Goal: Book appointment/travel/reservation

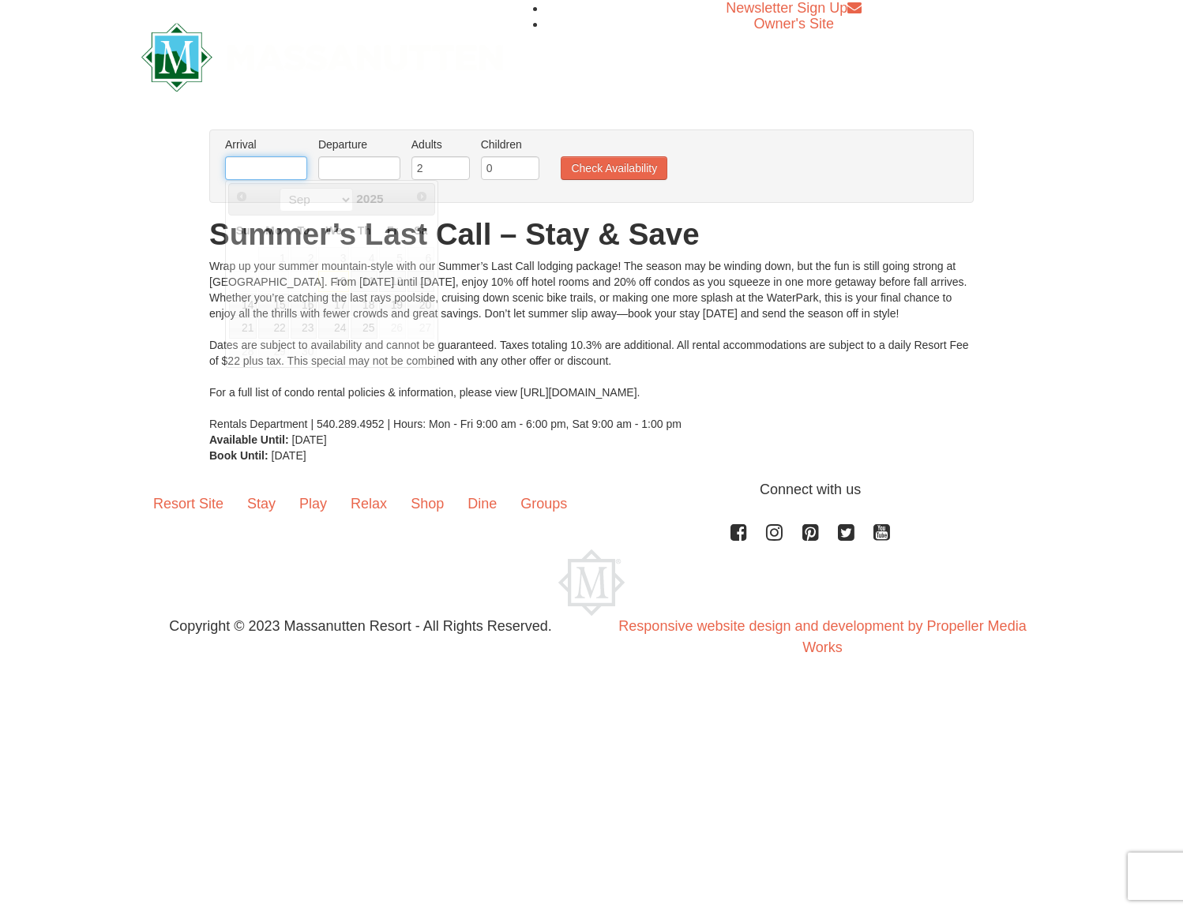
click at [245, 170] on input "text" at bounding box center [266, 168] width 82 height 24
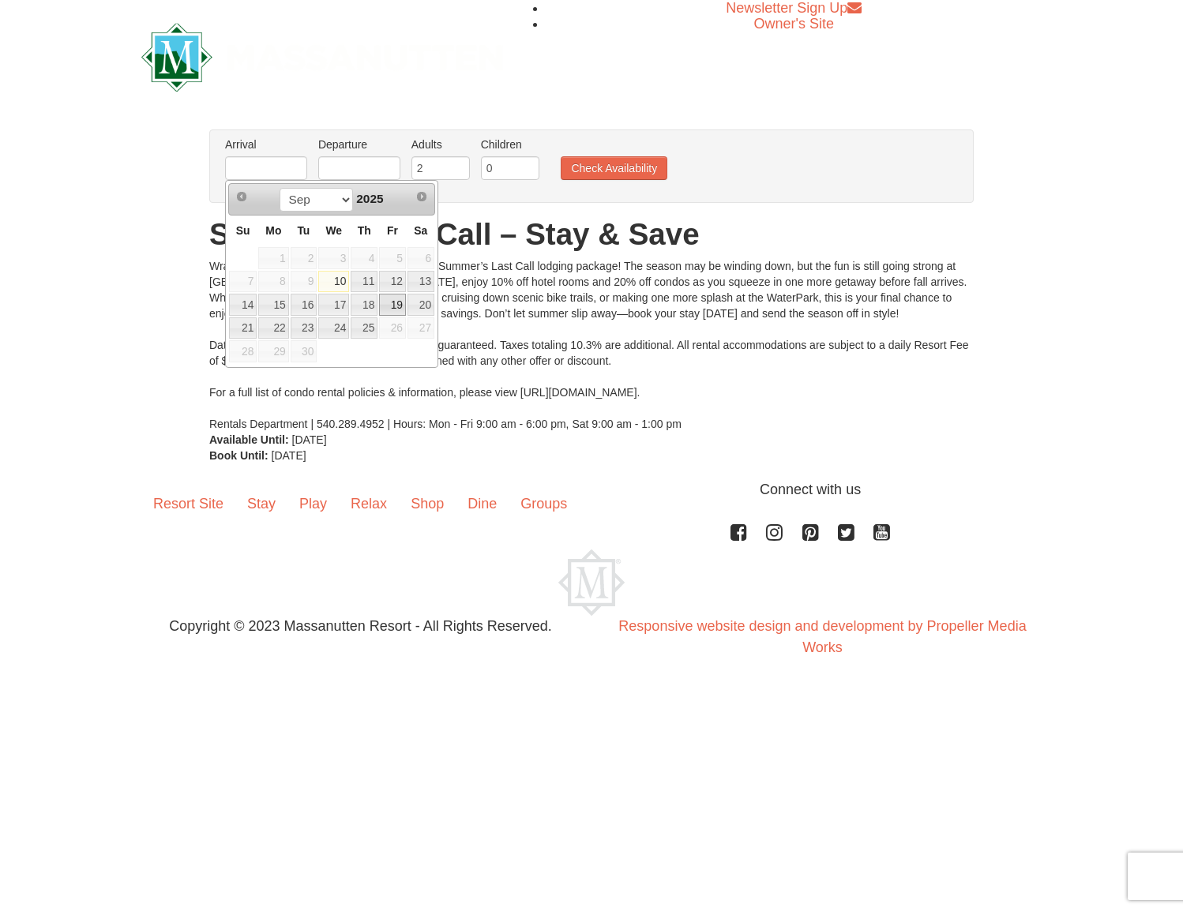
click at [394, 305] on link "19" at bounding box center [392, 305] width 27 height 22
type input "[DATE]"
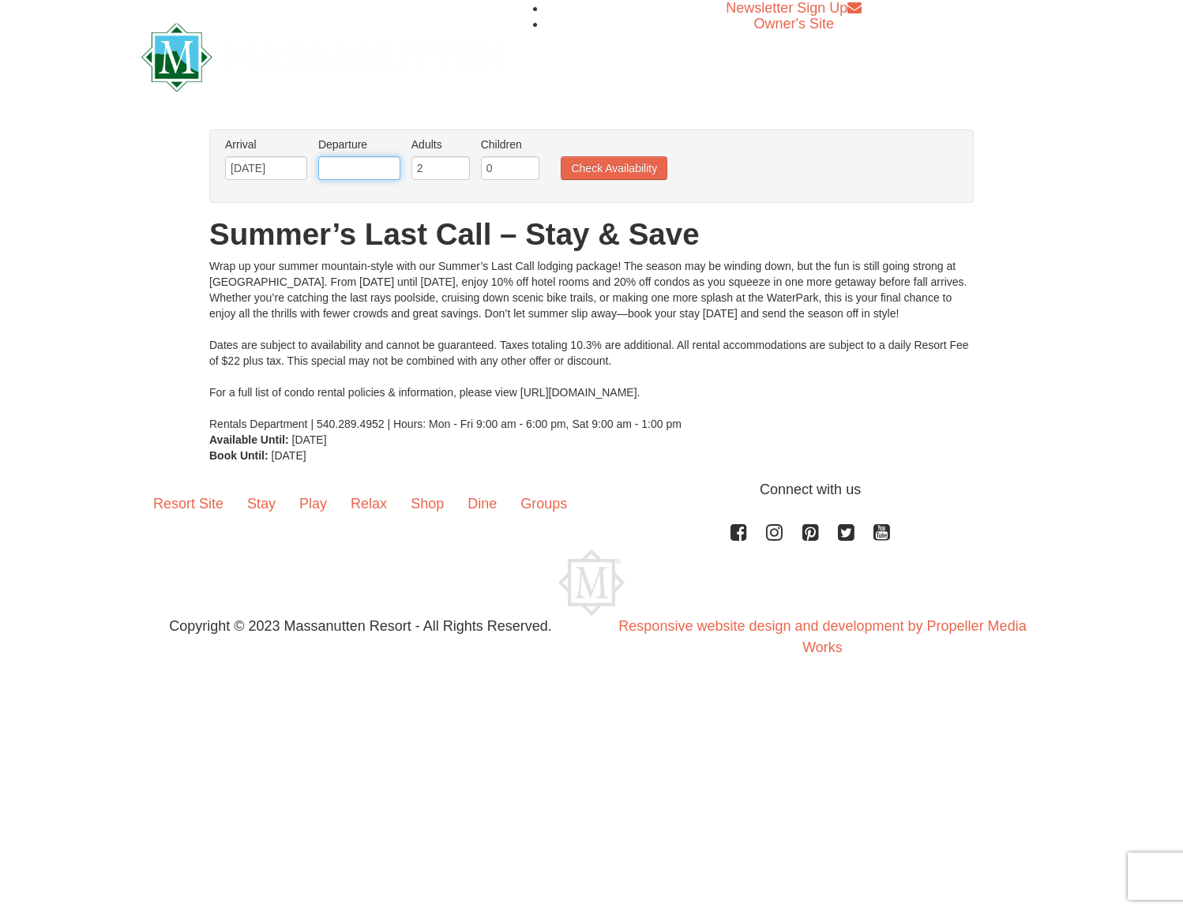
click at [366, 175] on input "text" at bounding box center [359, 168] width 82 height 24
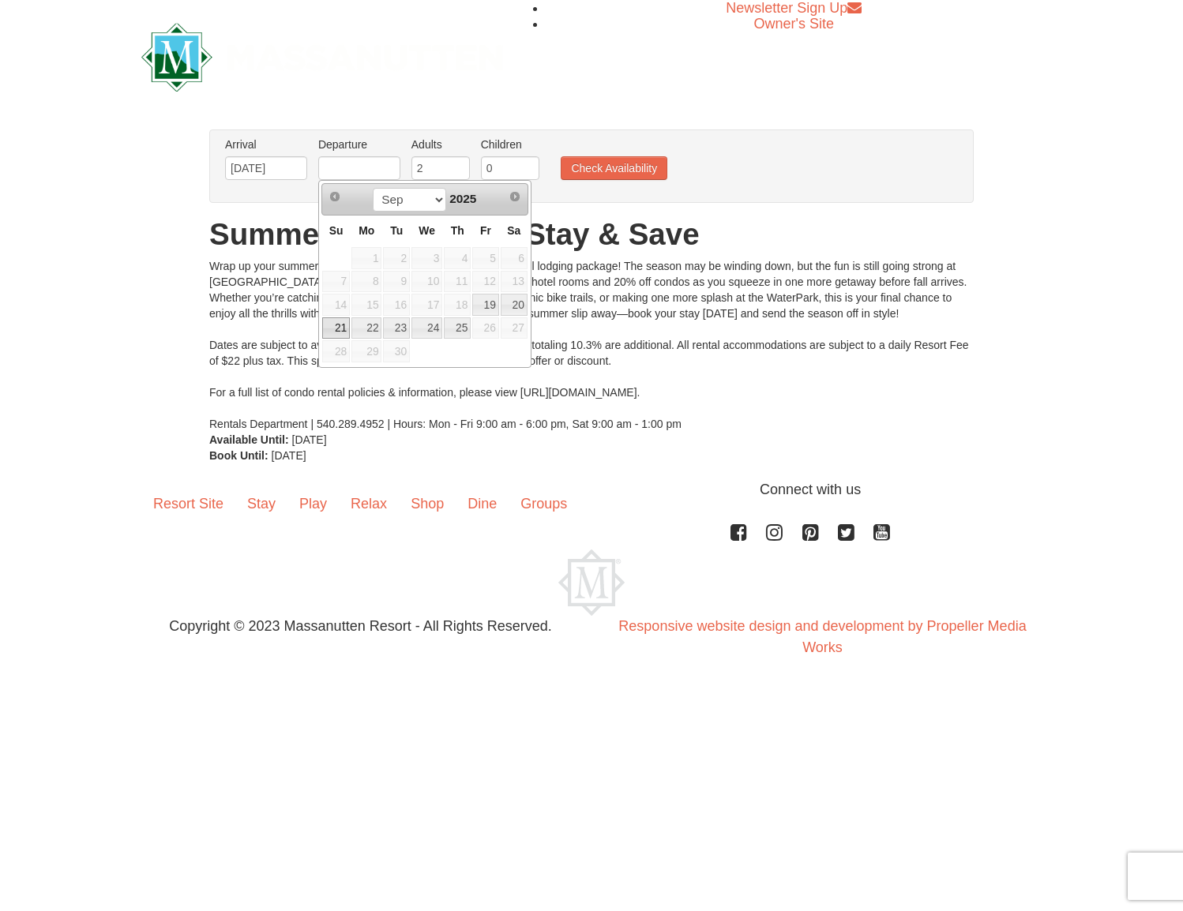
click at [338, 329] on link "21" at bounding box center [336, 328] width 28 height 22
type input "[DATE]"
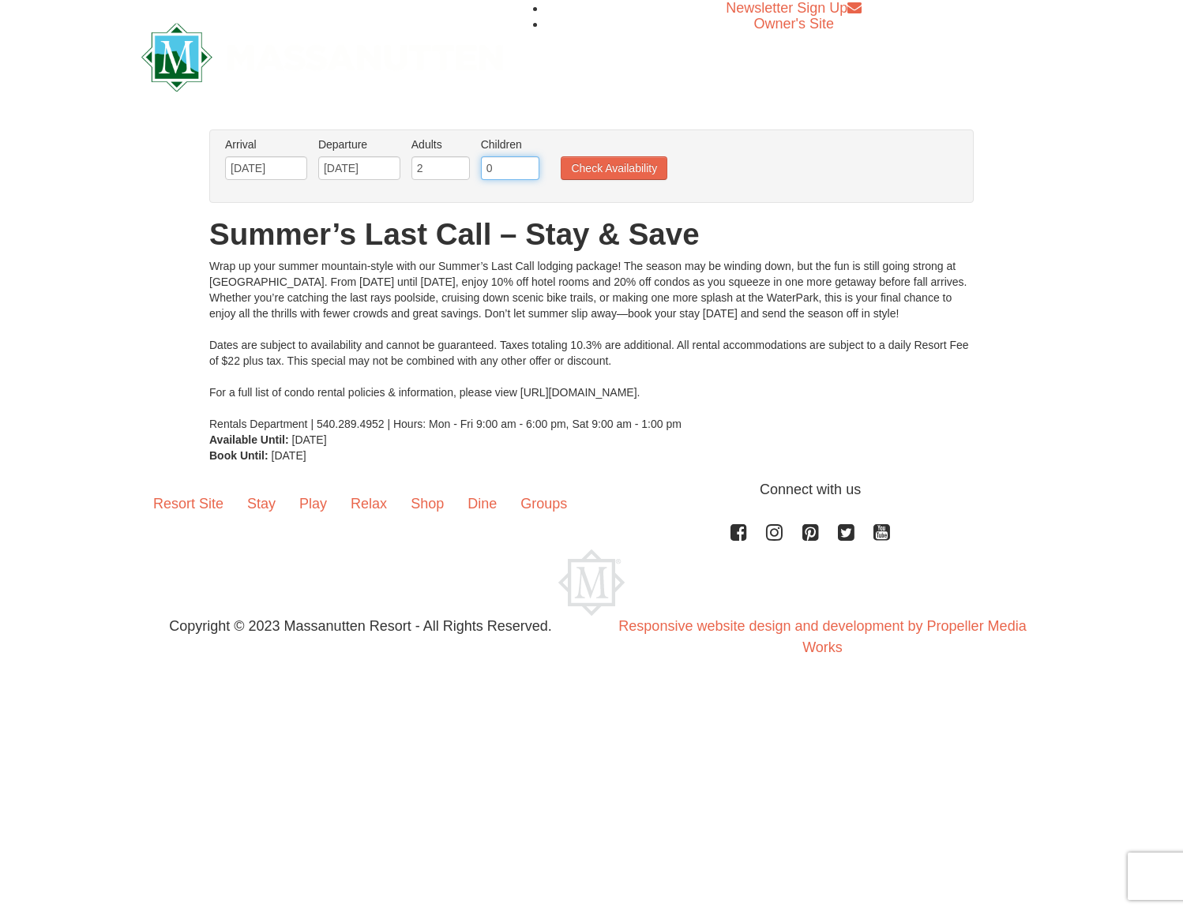
click at [500, 171] on input "0" at bounding box center [510, 168] width 58 height 24
click at [531, 163] on input "1" at bounding box center [510, 168] width 58 height 24
type input "2"
click at [531, 163] on input "2" at bounding box center [510, 168] width 58 height 24
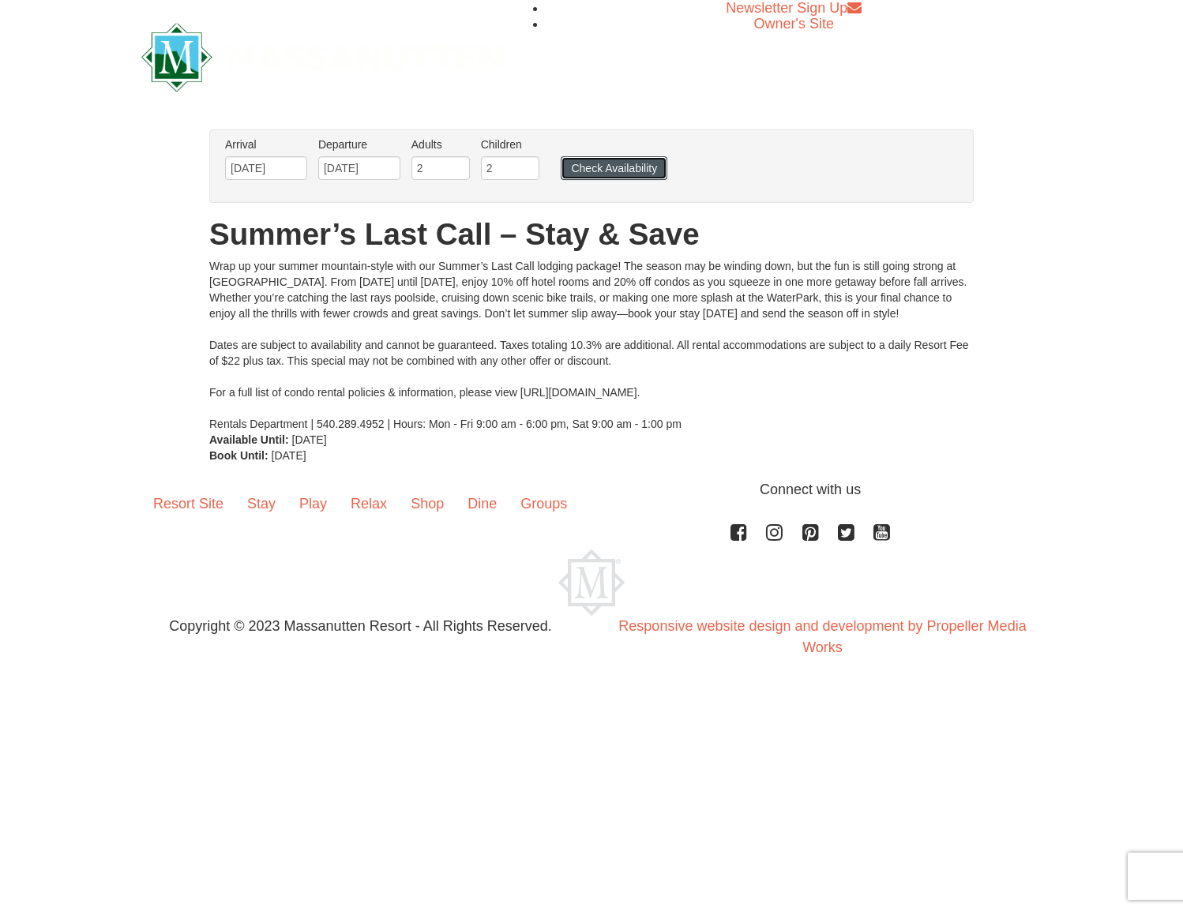
click at [606, 169] on button "Check Availability" at bounding box center [614, 168] width 107 height 24
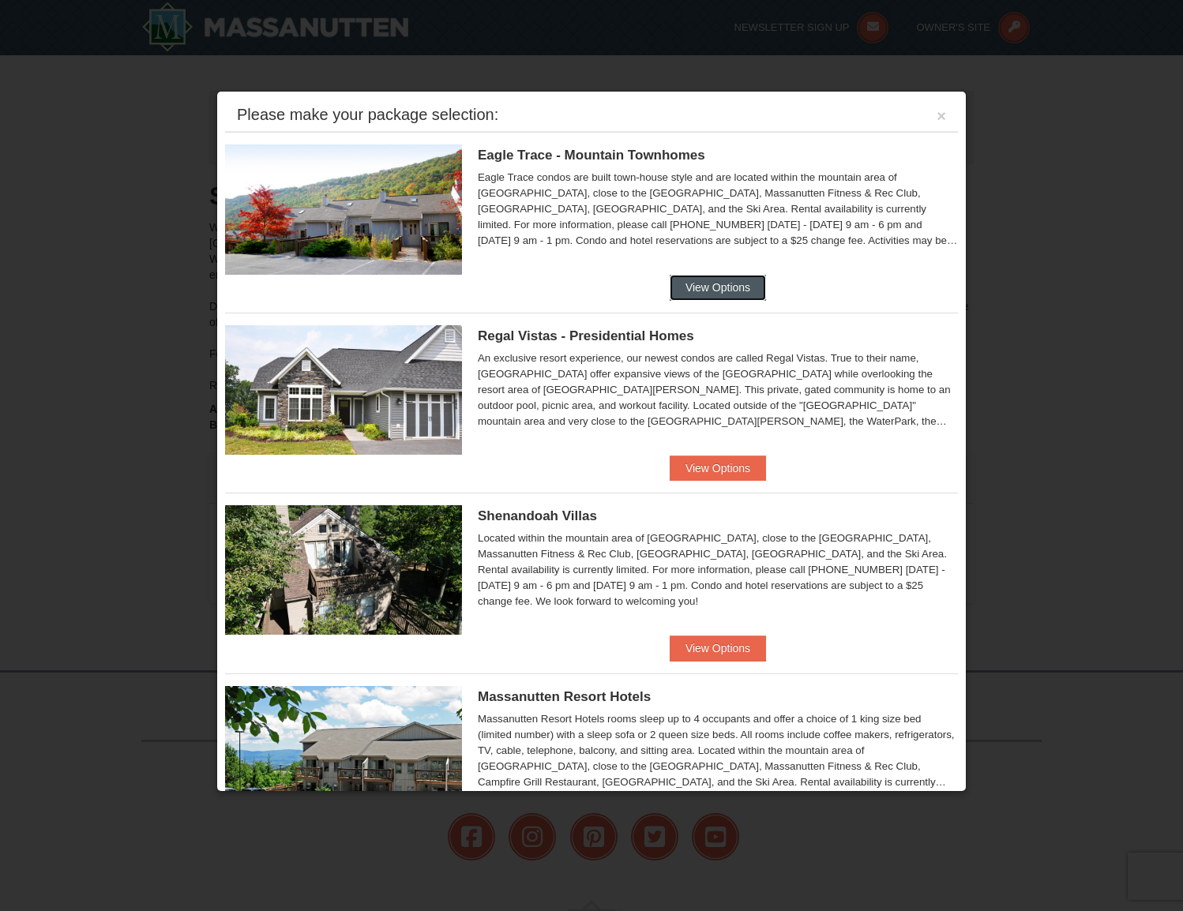
click at [709, 281] on button "View Options" at bounding box center [717, 287] width 96 height 25
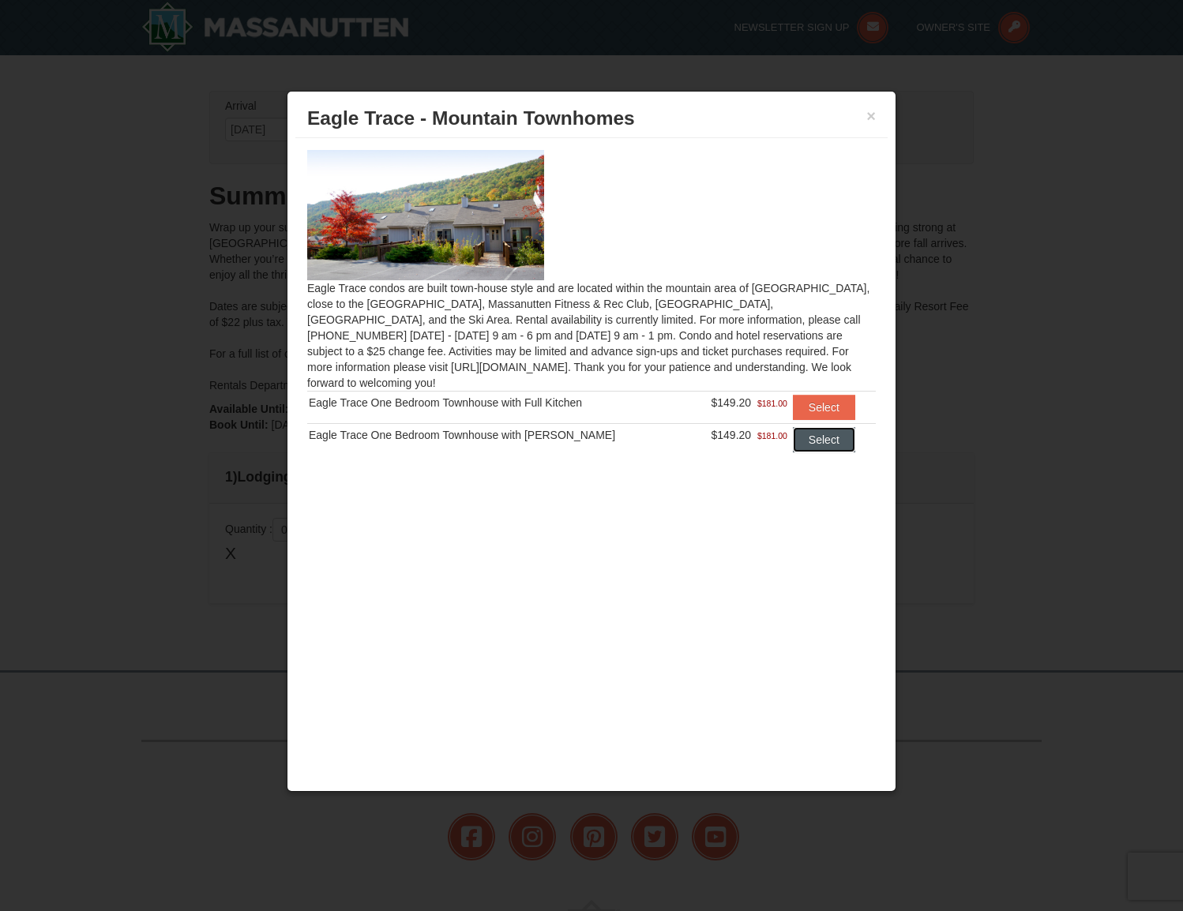
click at [808, 427] on button "Select" at bounding box center [824, 439] width 62 height 25
